Goal: Transaction & Acquisition: Purchase product/service

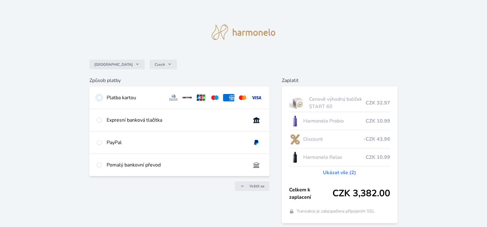
click at [99, 98] on input "radio" at bounding box center [99, 97] width 5 height 5
radio input "true"
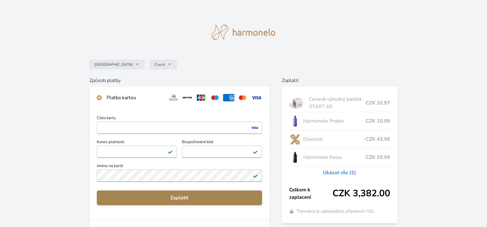
click at [192, 195] on span "Zaplatit" at bounding box center [180, 197] width 156 height 7
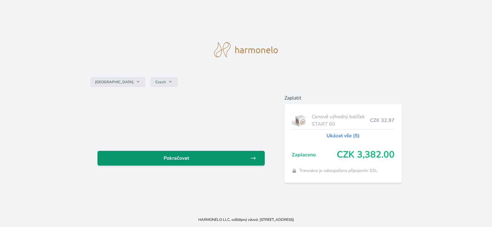
click at [213, 153] on link "Pokračovat" at bounding box center [180, 158] width 167 height 15
